Goal: Information Seeking & Learning: Learn about a topic

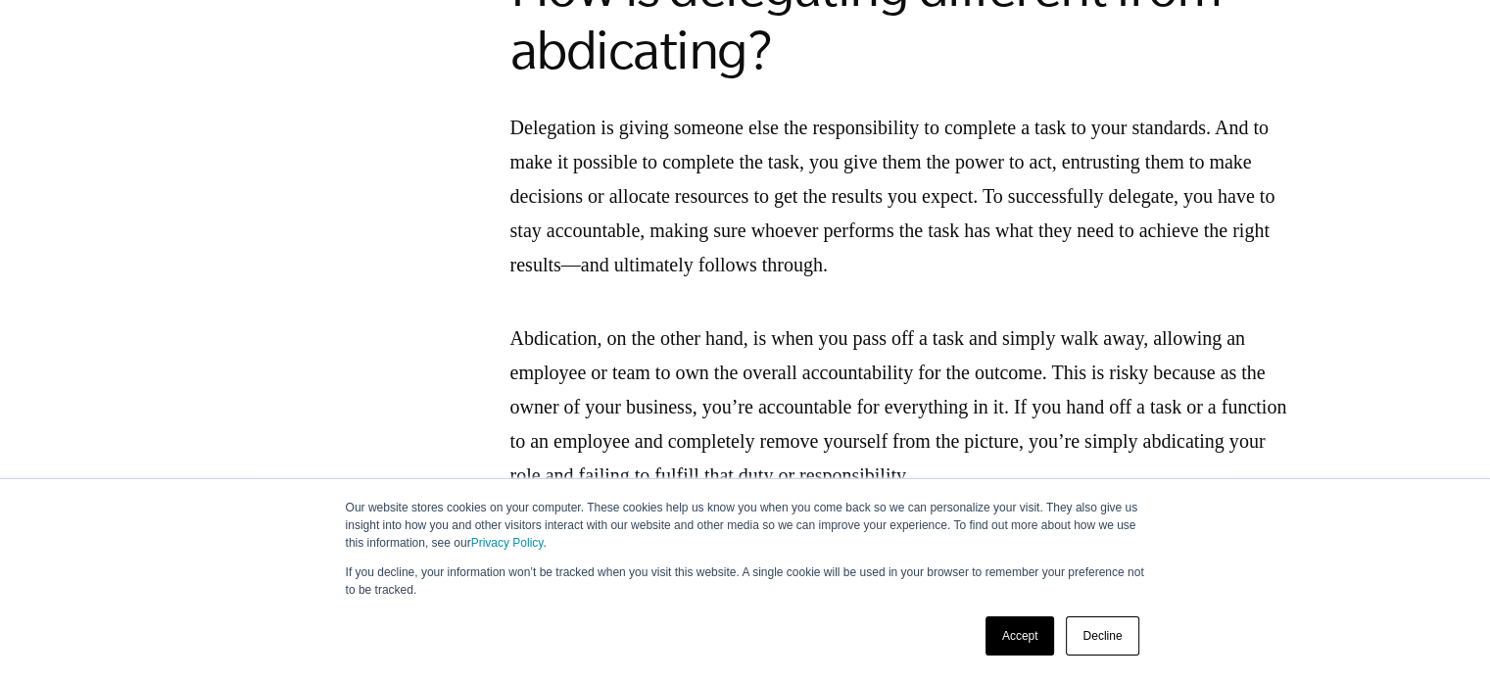
scroll to position [1841, 0]
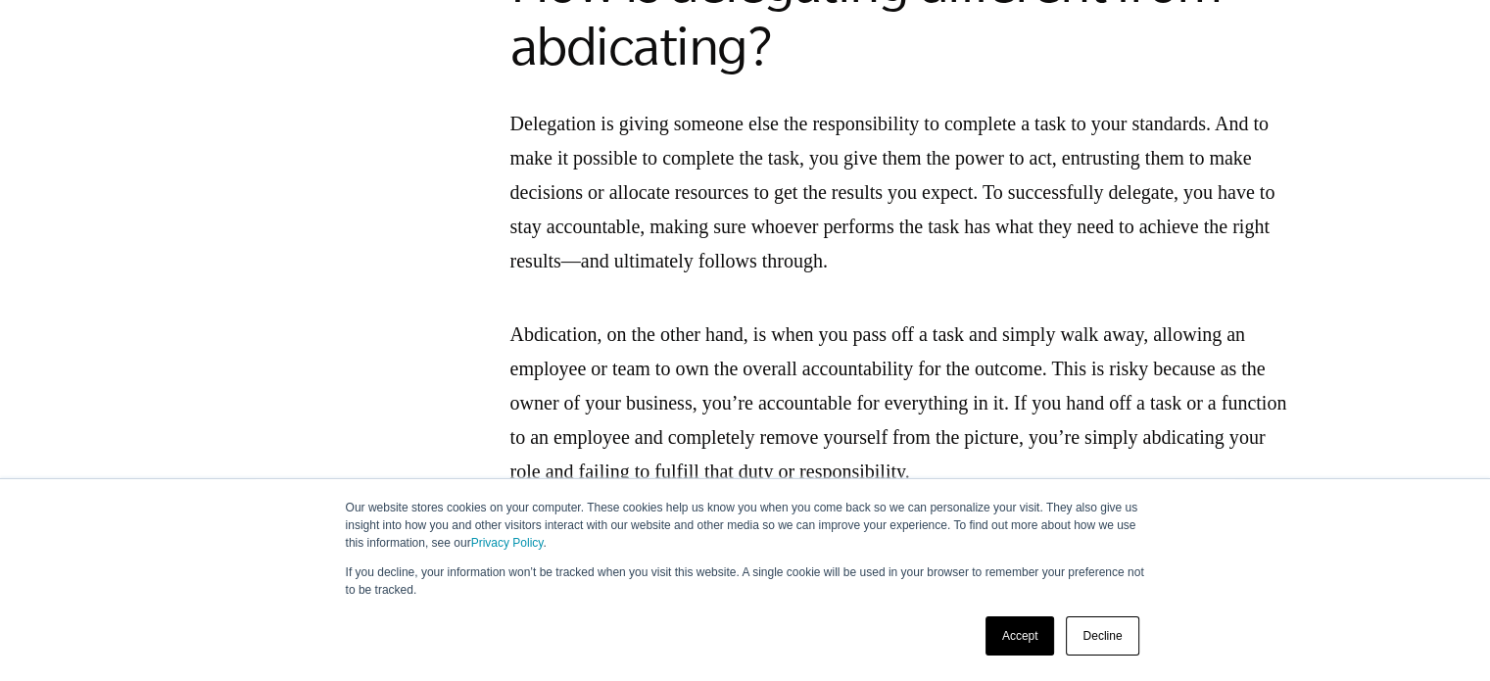
click at [836, 127] on p "Delegation is giving someone else the responsibility to complete a task to your…" at bounding box center [901, 192] width 783 height 171
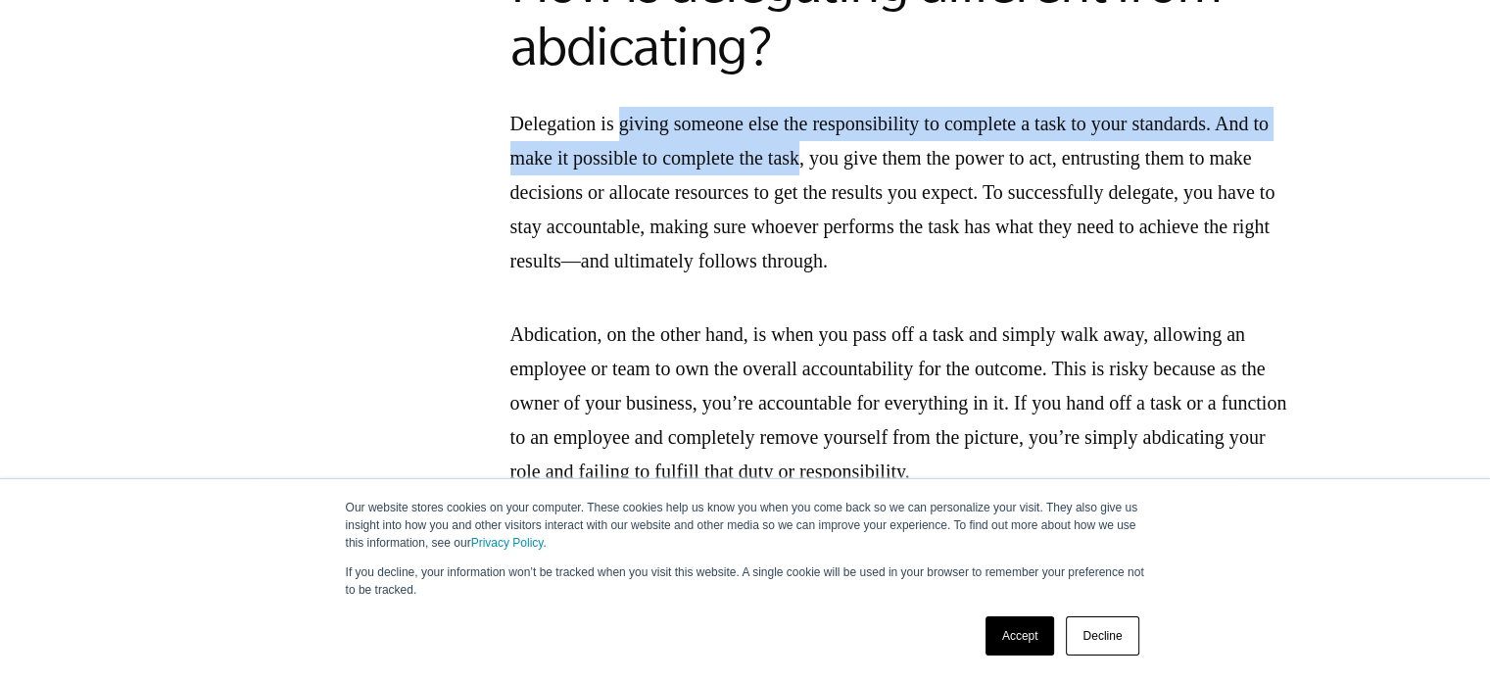
drag, startPoint x: 629, startPoint y: 128, endPoint x: 891, endPoint y: 148, distance: 263.2
click at [891, 148] on p "Delegation is giving someone else the responsibility to complete a task to your…" at bounding box center [901, 192] width 783 height 171
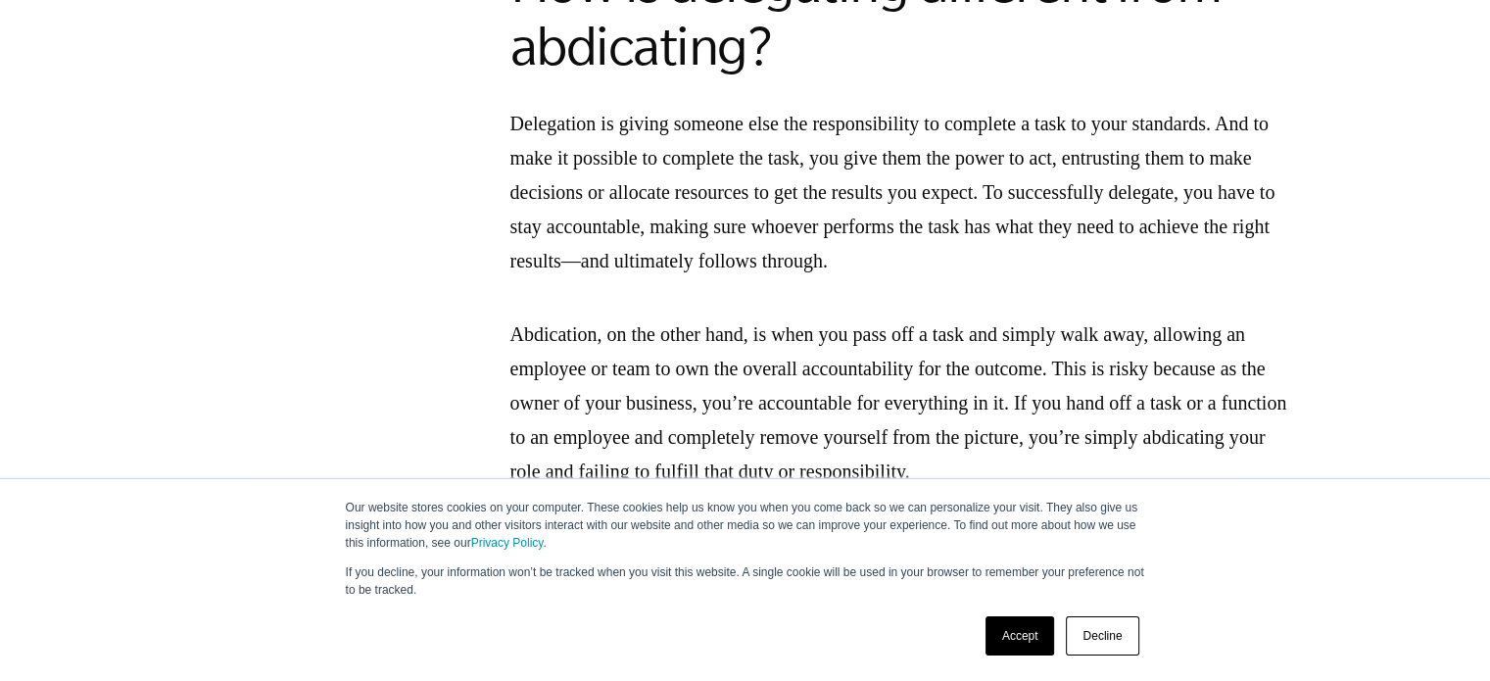
click at [891, 336] on p "Abdication, on the other hand, is when you pass off a task and simply walk away…" at bounding box center [901, 402] width 783 height 171
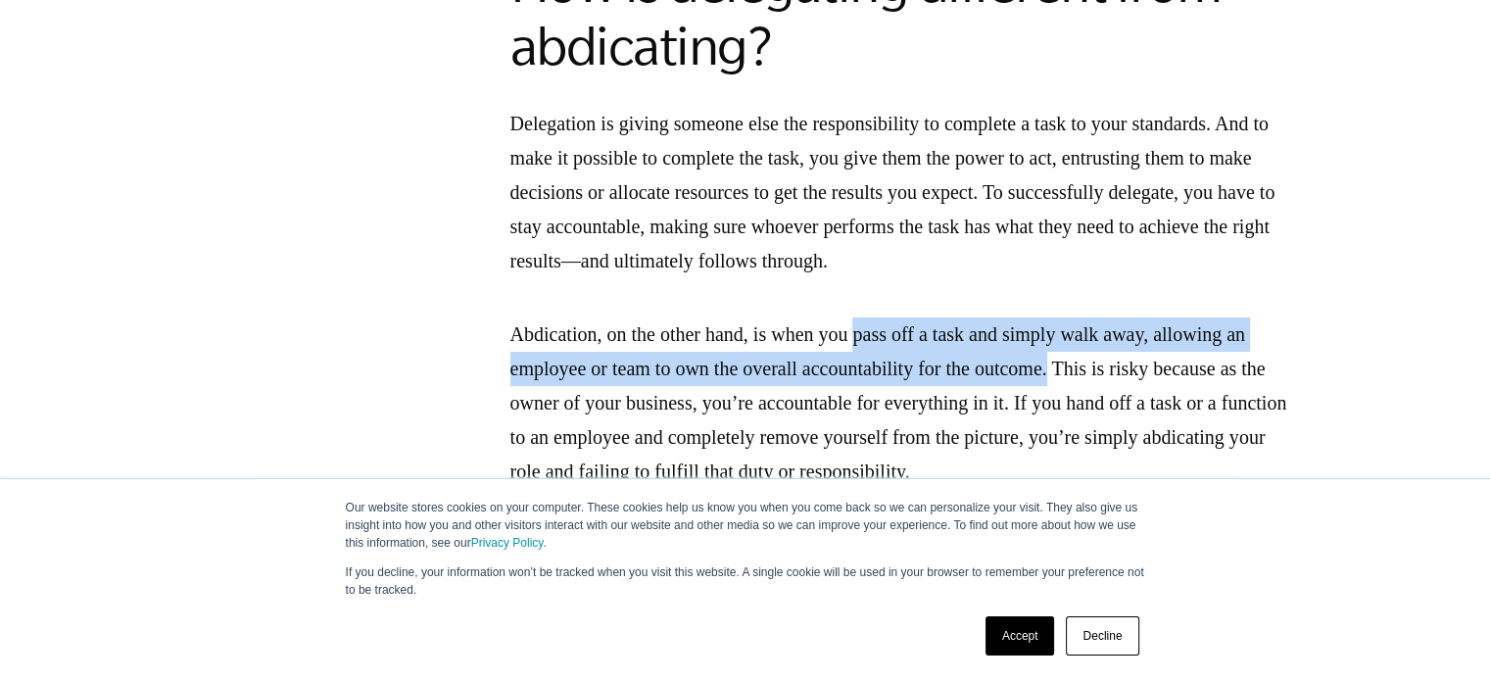
drag, startPoint x: 883, startPoint y: 338, endPoint x: 1124, endPoint y: 375, distance: 243.8
click at [1124, 375] on p "Abdication, on the other hand, is when you pass off a task and simply walk away…" at bounding box center [901, 402] width 783 height 171
copy p "pass off a task and simply walk away, allowing an employee or team to own the o…"
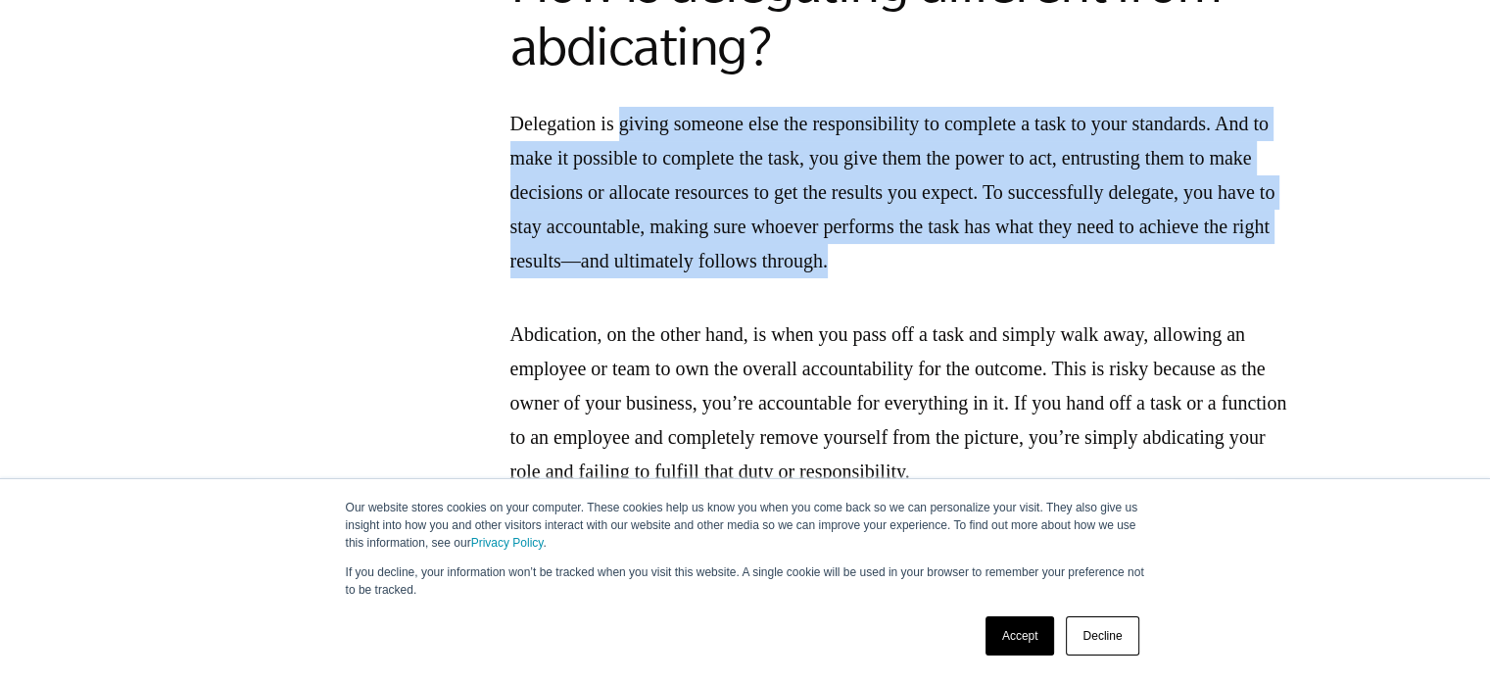
drag, startPoint x: 627, startPoint y: 122, endPoint x: 1124, endPoint y: 261, distance: 516.6
click at [1124, 261] on p "Delegation is giving someone else the responsibility to complete a task to your…" at bounding box center [901, 192] width 783 height 171
copy p "giving someone else the responsibility to complete a task to your standards. An…"
